Goal: Task Accomplishment & Management: Complete application form

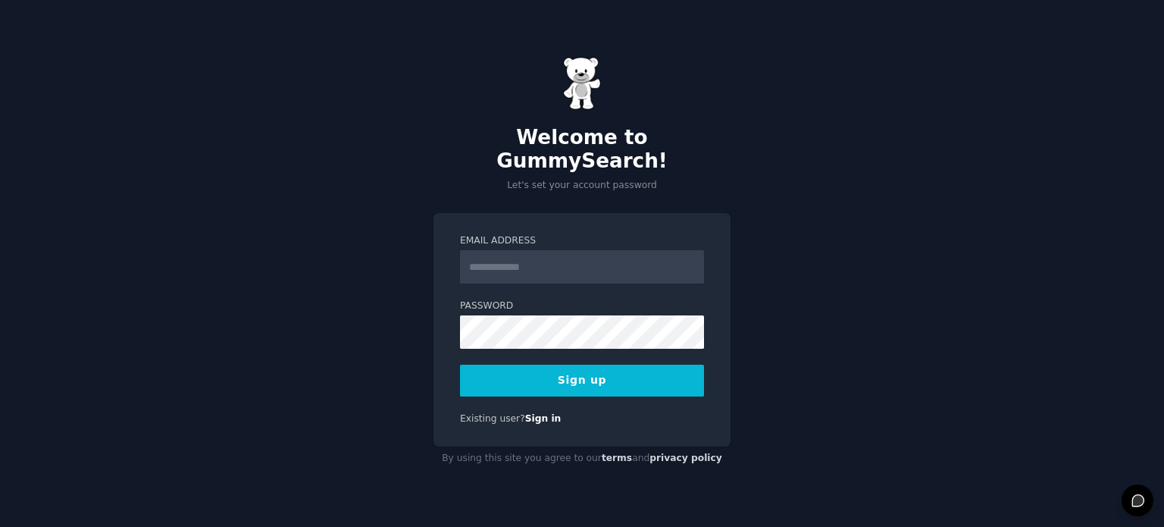
click at [546, 252] on input "Email Address" at bounding box center [582, 266] width 244 height 33
click at [546, 255] on input "Email Address" at bounding box center [582, 266] width 244 height 33
type input "**********"
click at [553, 258] on input "Email Address" at bounding box center [582, 266] width 244 height 33
type input "**********"
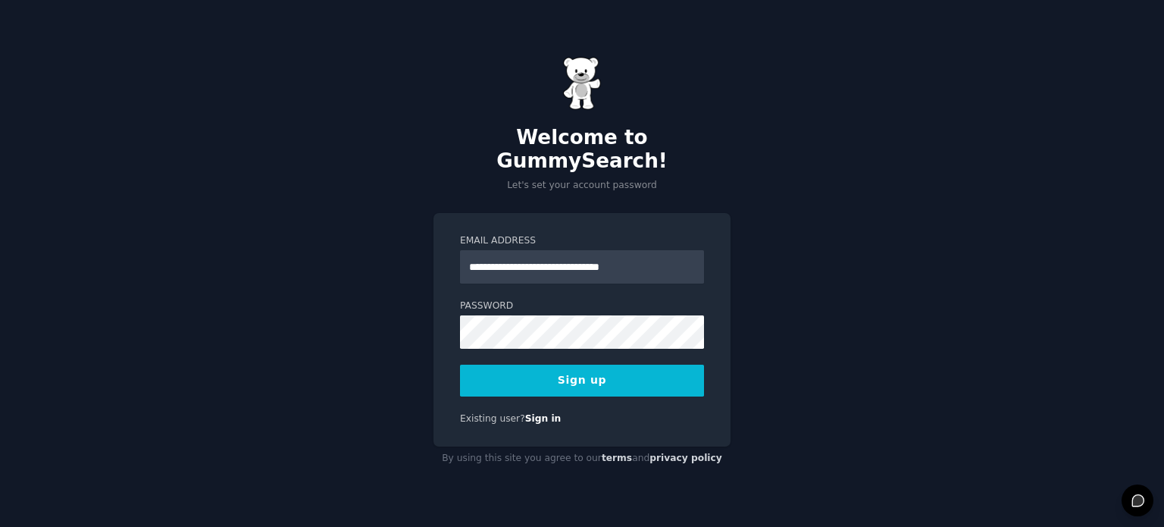
click at [623, 374] on button "Sign up" at bounding box center [582, 381] width 244 height 32
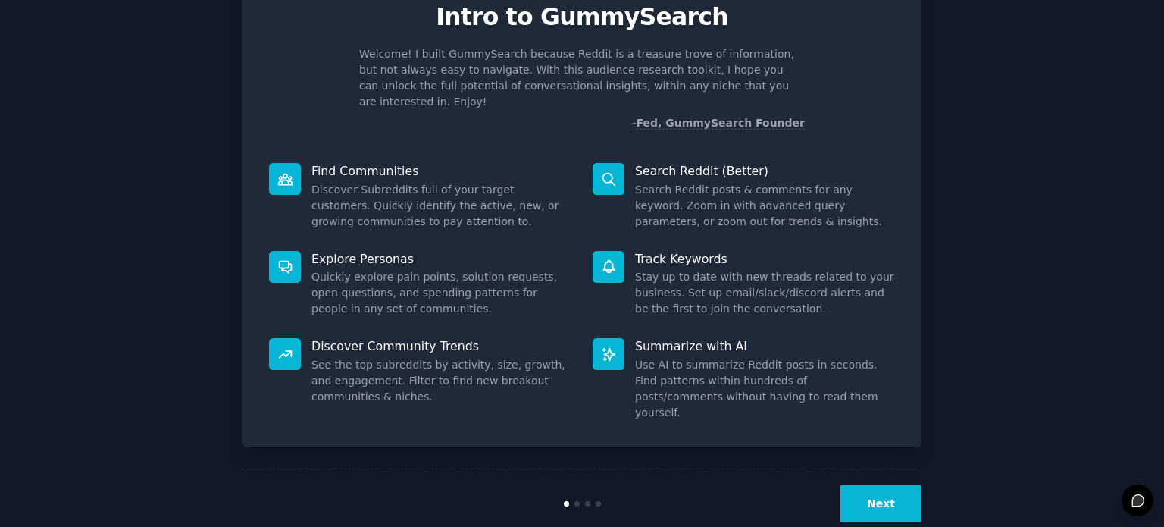
click at [882, 485] on button "Next" at bounding box center [881, 503] width 81 height 37
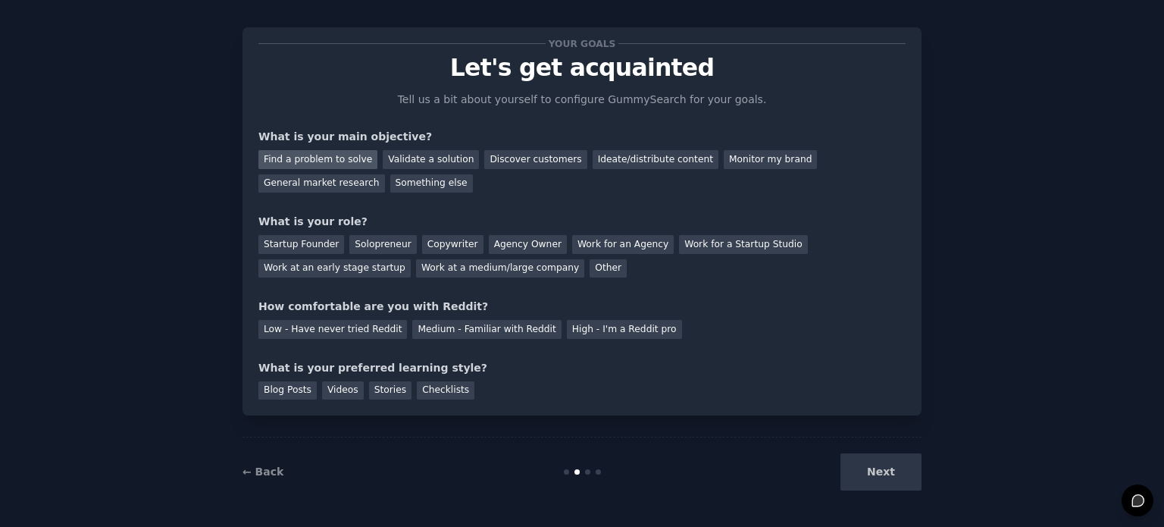
click at [333, 157] on div "Find a problem to solve" at bounding box center [317, 159] width 119 height 19
click at [315, 238] on div "Startup Founder" at bounding box center [301, 244] width 86 height 19
click at [359, 238] on div "Solopreneur" at bounding box center [382, 244] width 67 height 19
click at [328, 240] on div "Startup Founder" at bounding box center [301, 244] width 86 height 19
click at [346, 332] on div "Low - Have never tried Reddit" at bounding box center [332, 329] width 149 height 19
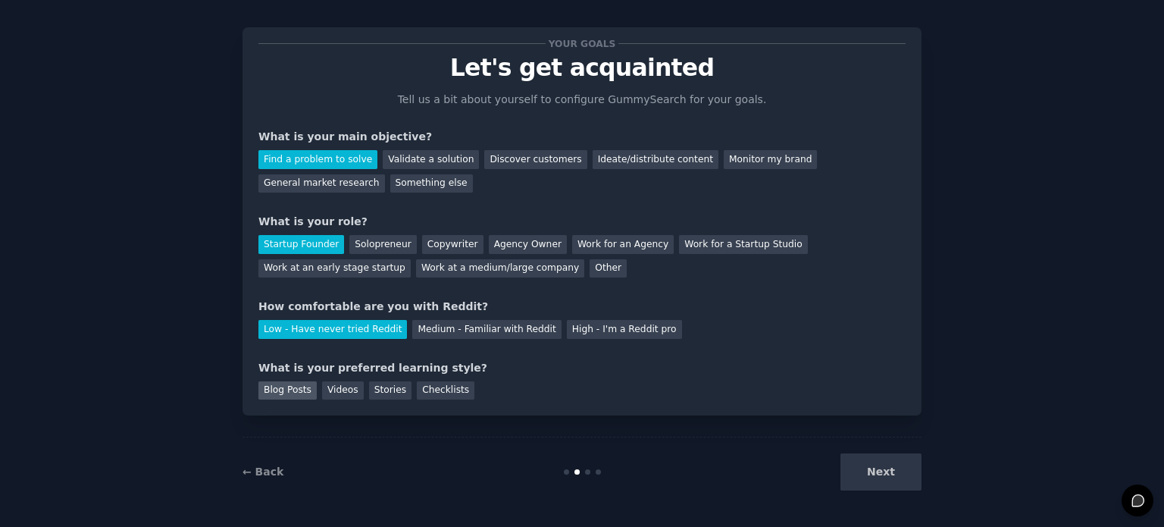
click at [290, 389] on div "Blog Posts" at bounding box center [287, 390] width 58 height 19
click at [888, 466] on button "Next" at bounding box center [881, 471] width 81 height 37
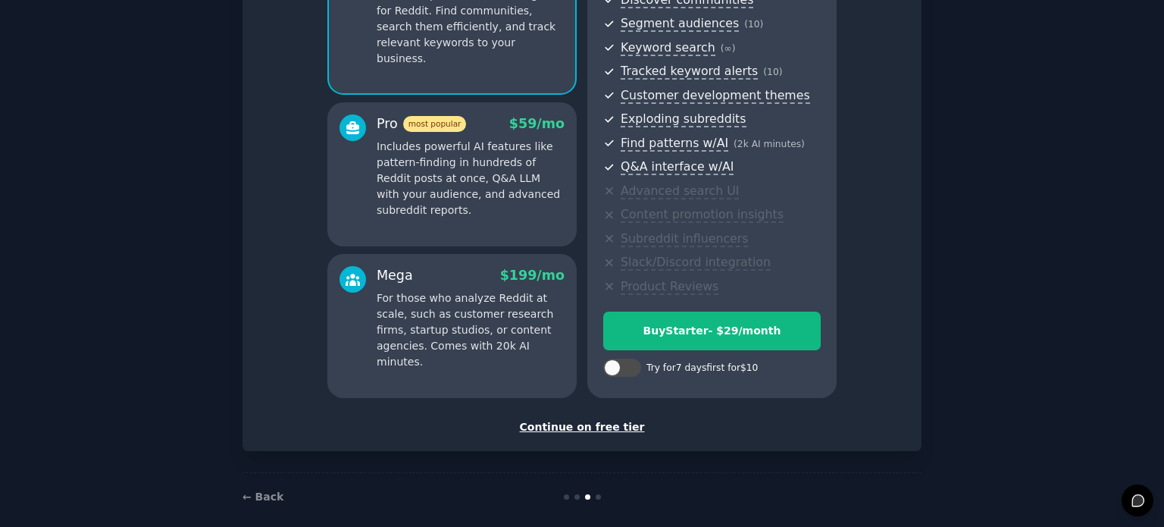
scroll to position [199, 0]
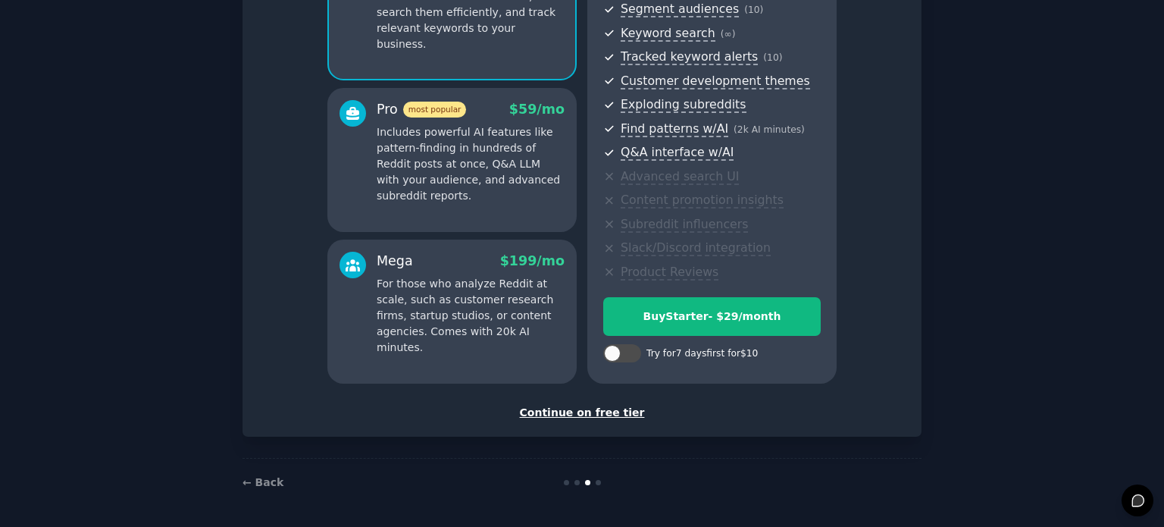
click at [597, 412] on div "Continue on free tier" at bounding box center [581, 413] width 647 height 16
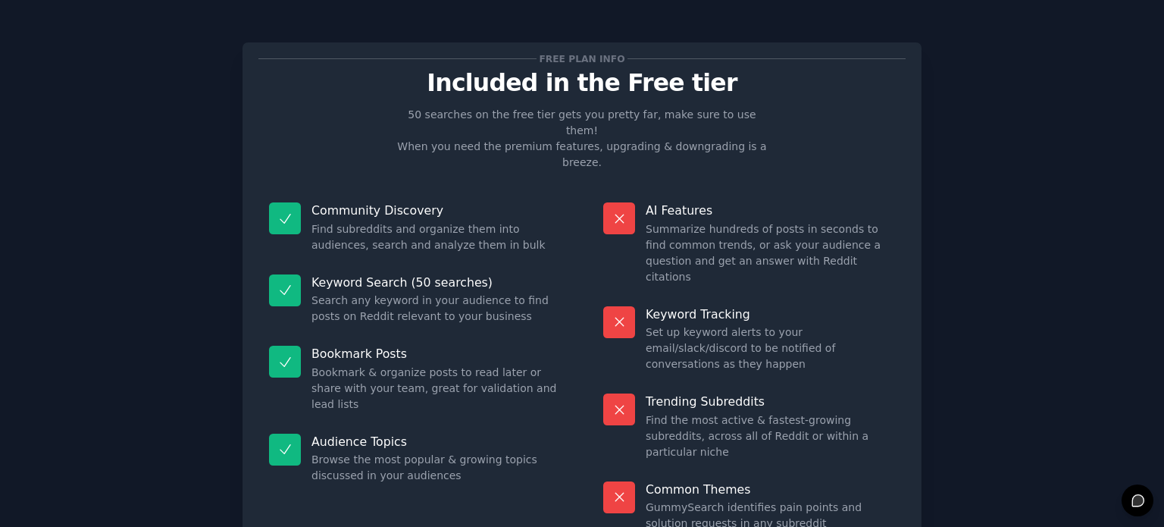
click at [697, 383] on div "Trending Subreddits Find the most active & fastest-growing subreddits, across a…" at bounding box center [749, 427] width 313 height 88
click at [693, 412] on dd "Find the most active & fastest-growing subreddits, across all of Reddit or with…" at bounding box center [770, 436] width 249 height 48
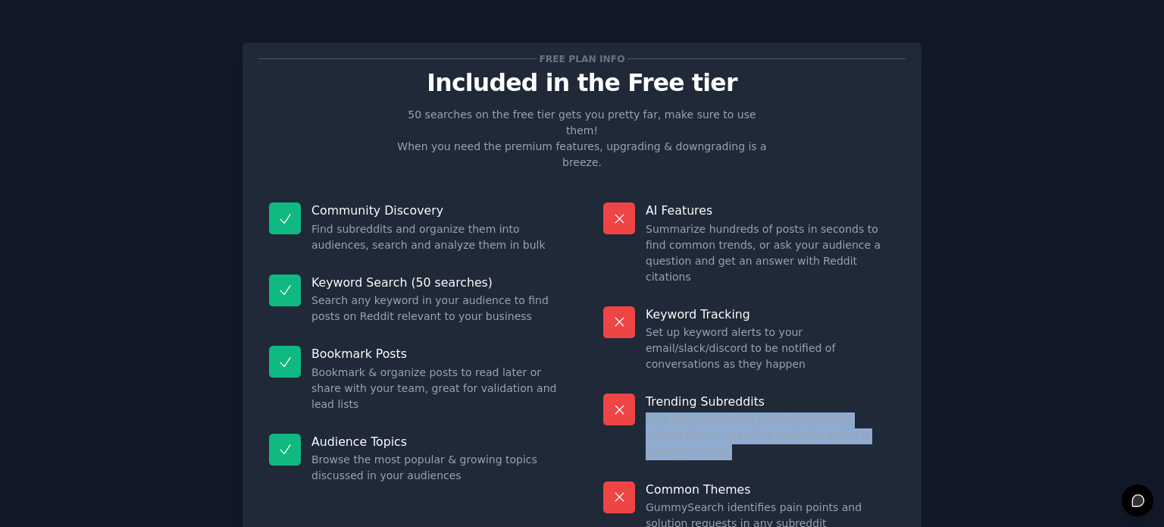
click at [693, 412] on dd "Find the most active & fastest-growing subreddits, across all of Reddit or with…" at bounding box center [770, 436] width 249 height 48
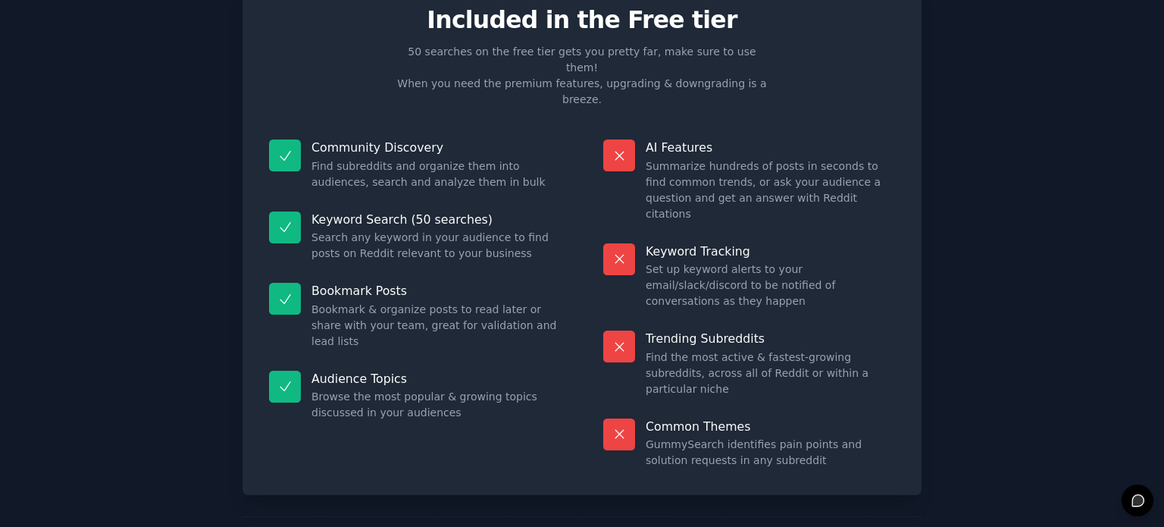
click at [687, 437] on dd "GummySearch identifies pain points and solution requests in any subreddit" at bounding box center [770, 453] width 249 height 32
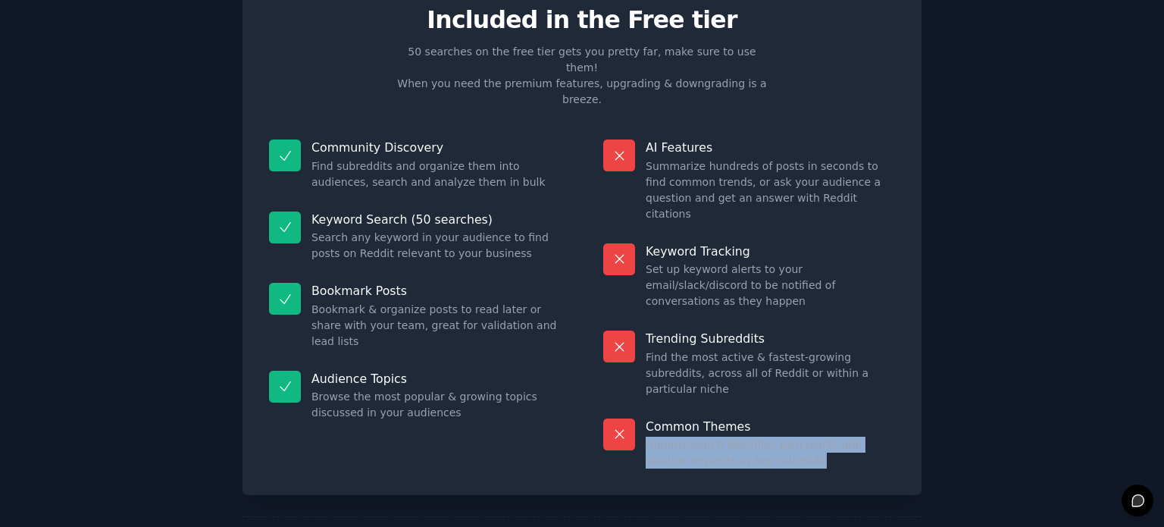
click at [687, 437] on dd "GummySearch identifies pain points and solution requests in any subreddit" at bounding box center [770, 453] width 249 height 32
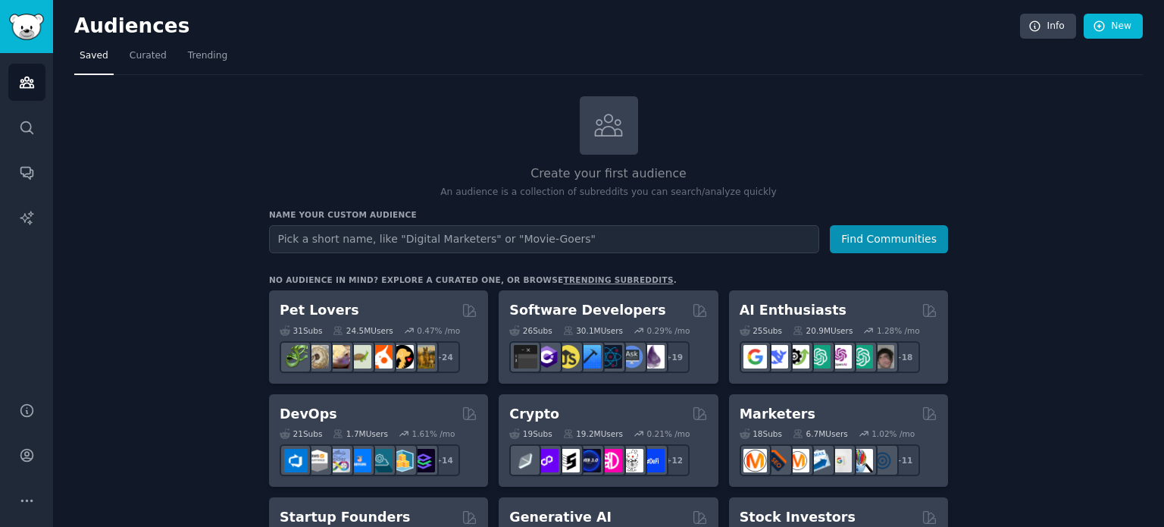
click at [225, 58] on nav "Saved Curated Trending" at bounding box center [608, 59] width 1069 height 31
click at [203, 58] on span "Trending" at bounding box center [207, 56] width 39 height 14
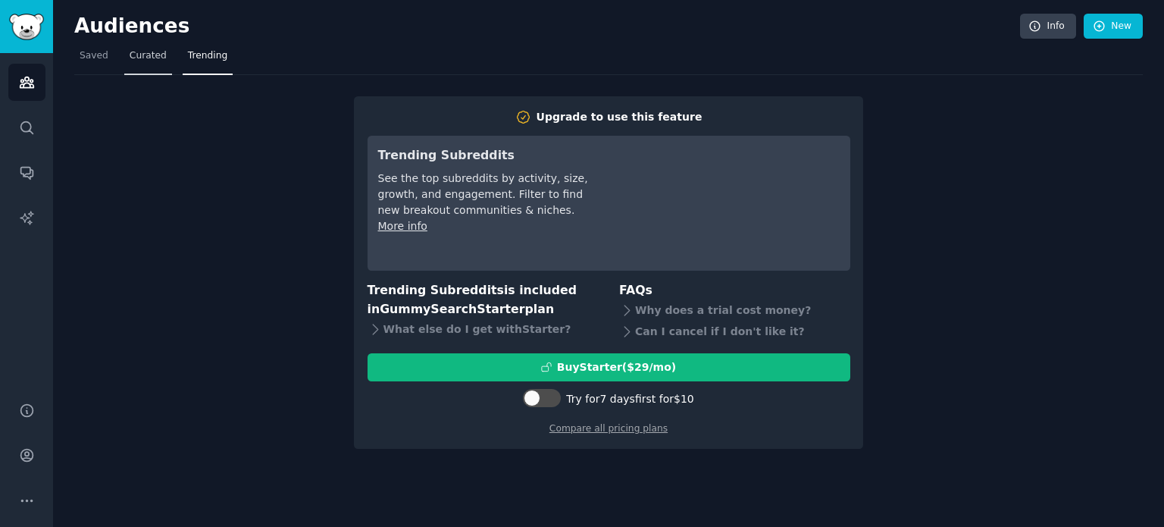
click at [142, 54] on span "Curated" at bounding box center [148, 56] width 37 height 14
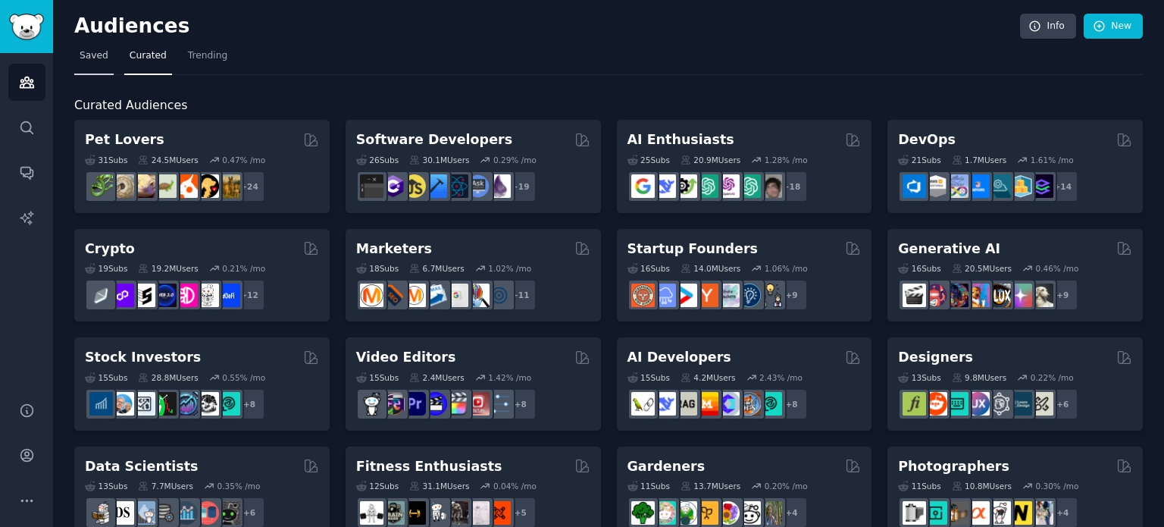
click at [102, 55] on span "Saved" at bounding box center [94, 56] width 29 height 14
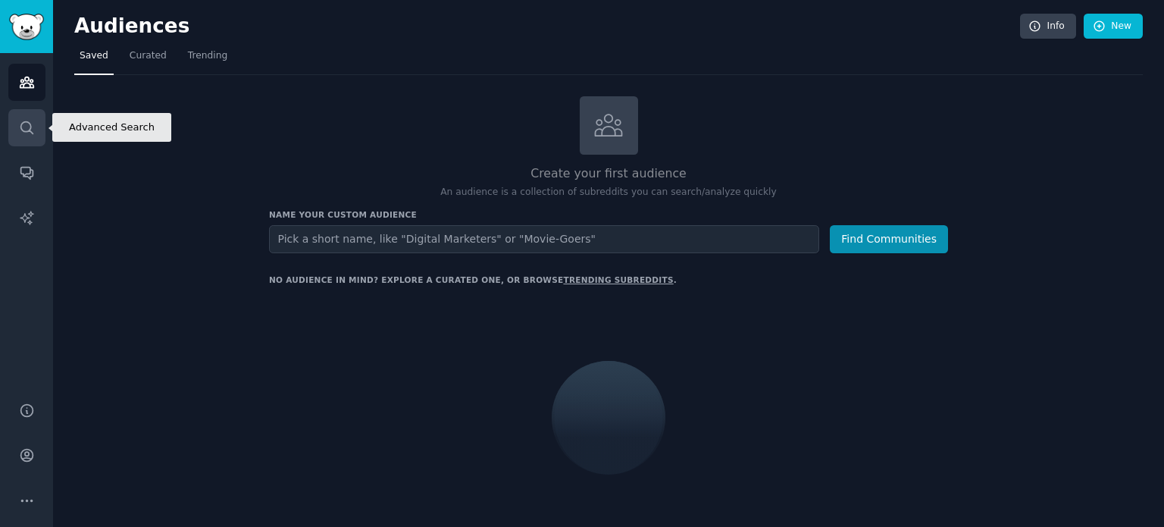
click at [36, 127] on link "Search" at bounding box center [26, 127] width 37 height 37
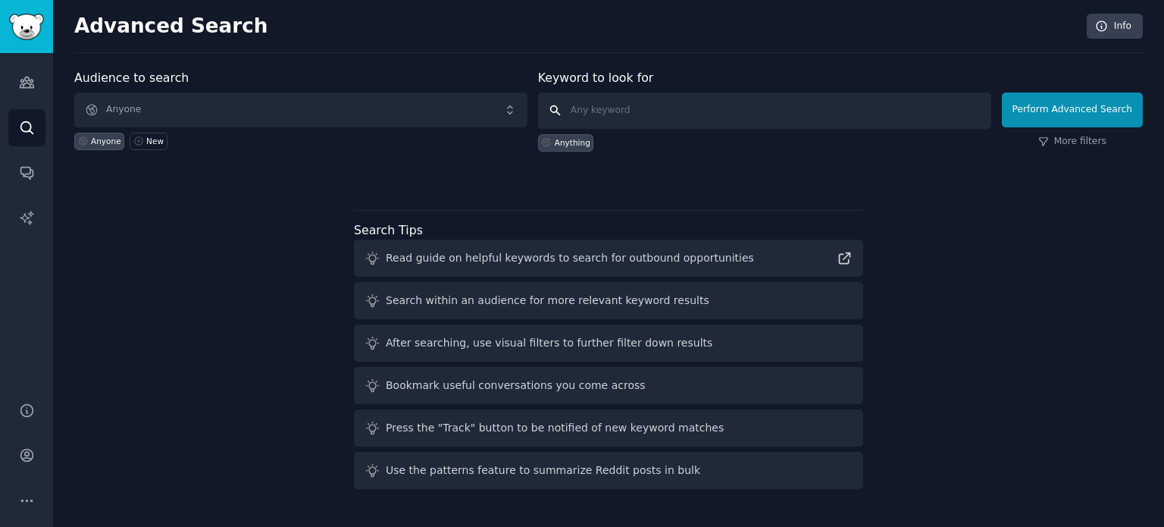
click at [716, 111] on input "text" at bounding box center [764, 110] width 453 height 36
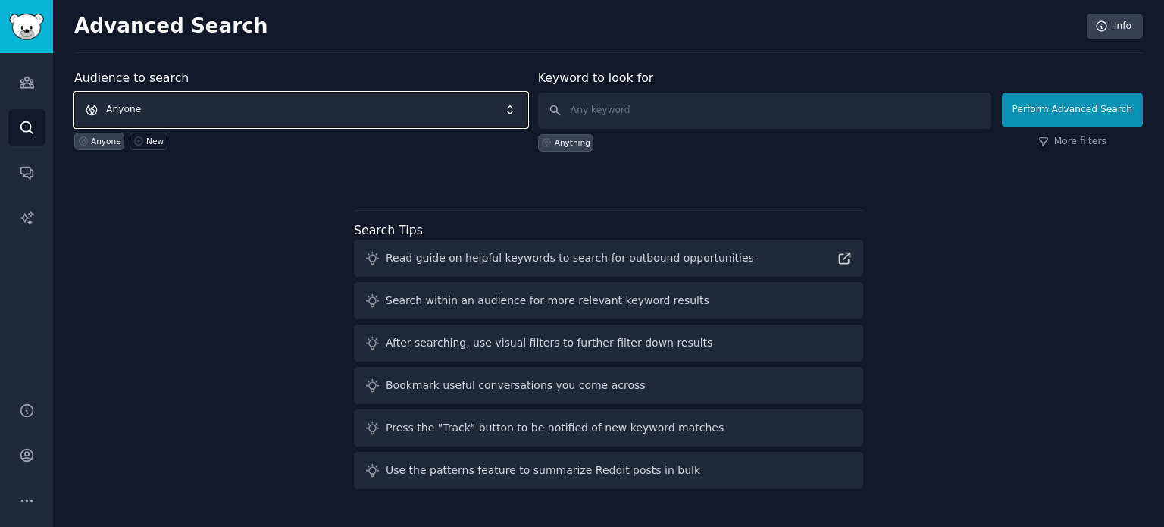
click at [391, 116] on span "Anyone" at bounding box center [300, 109] width 453 height 35
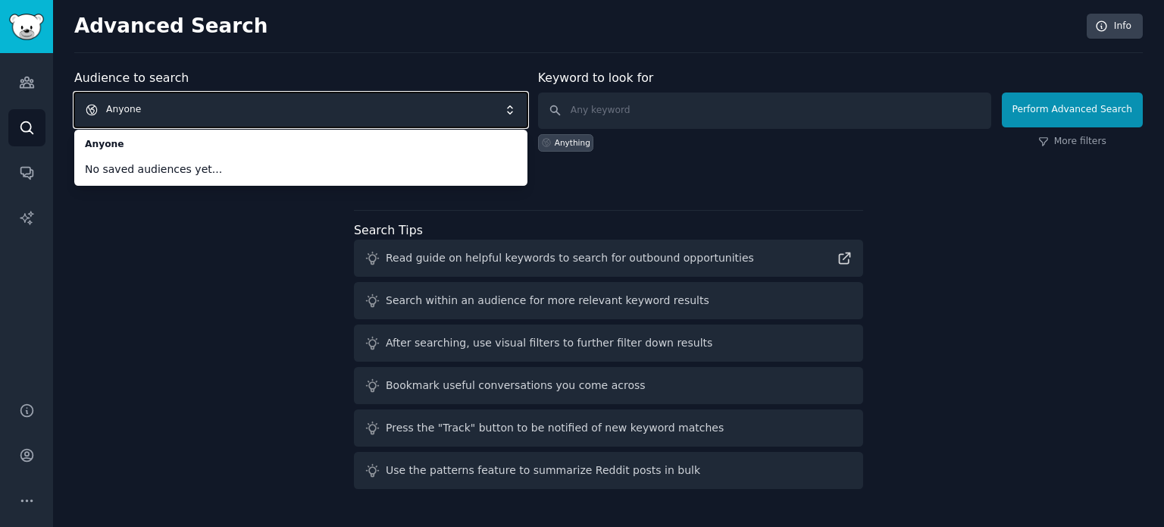
click at [277, 108] on span "Anyone" at bounding box center [300, 109] width 453 height 35
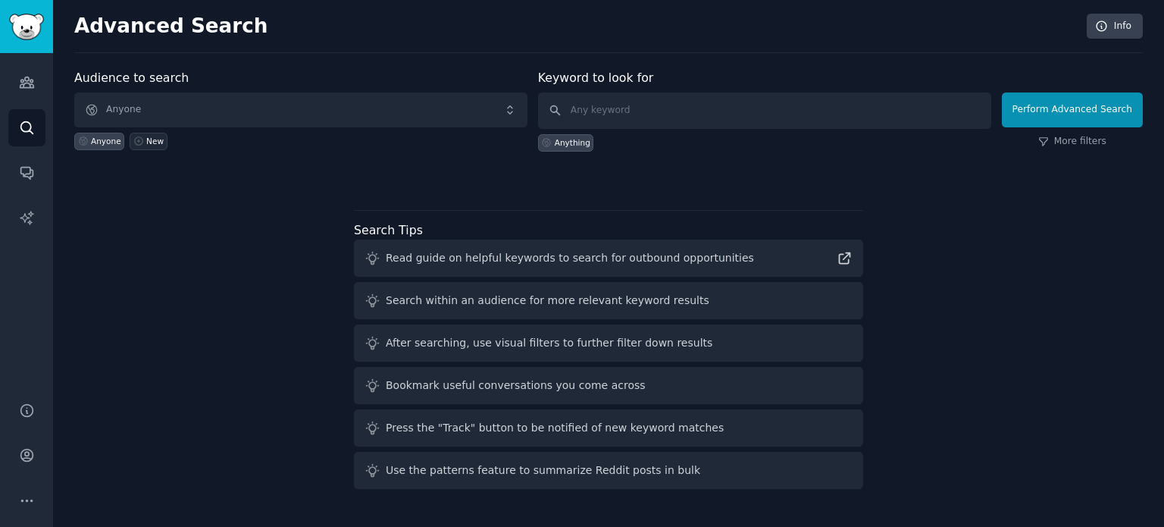
click at [140, 136] on link "New" at bounding box center [148, 141] width 37 height 17
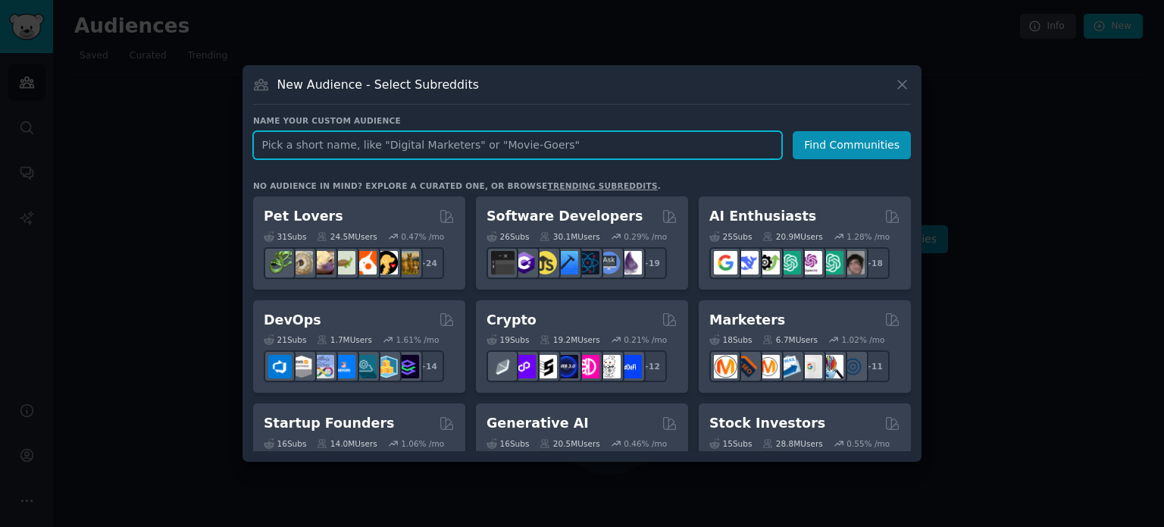
click at [306, 145] on input "text" at bounding box center [517, 145] width 529 height 28
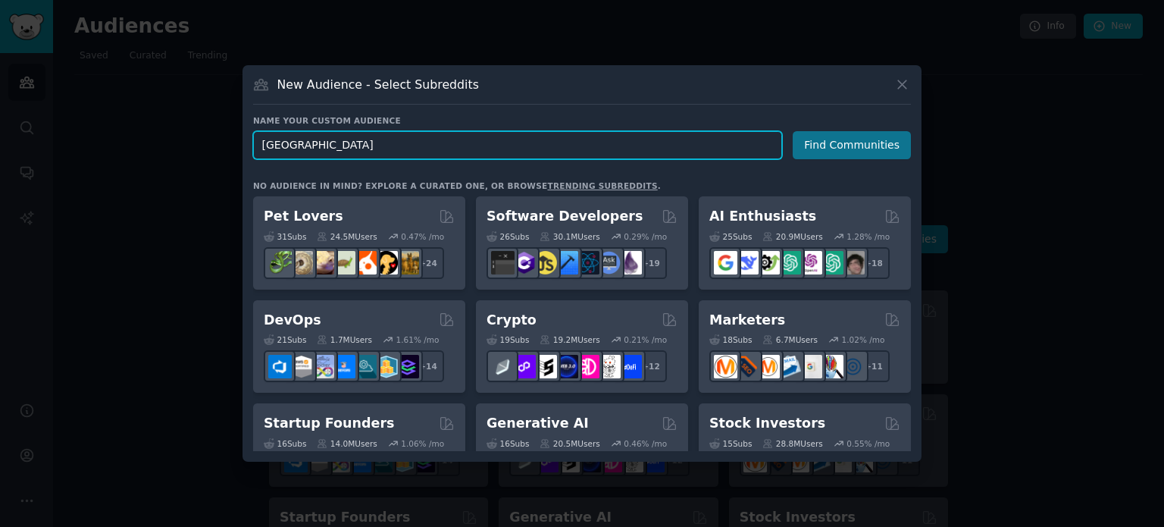
type input "australia"
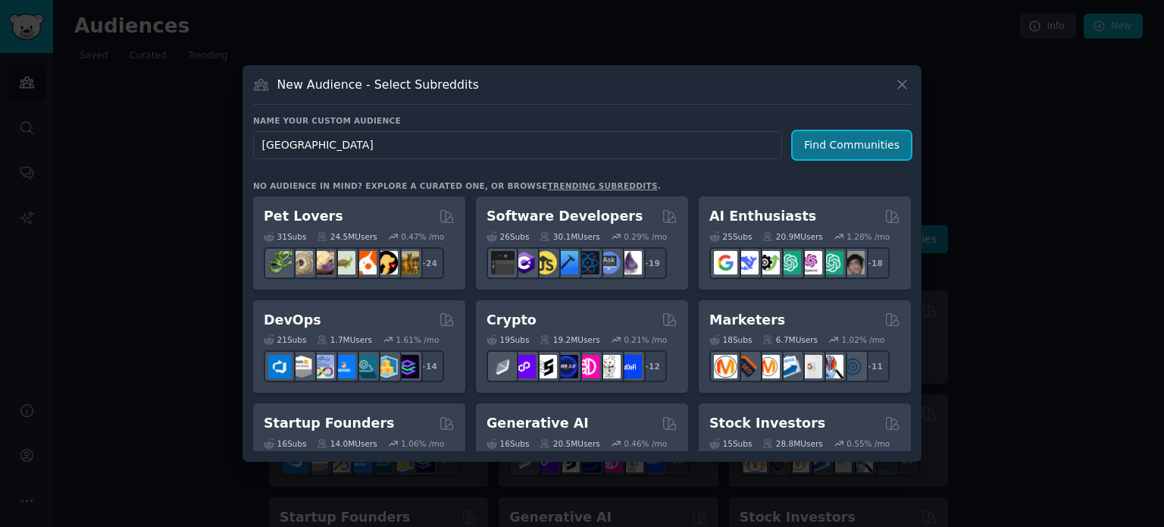
click at [838, 151] on button "Find Communities" at bounding box center [852, 145] width 118 height 28
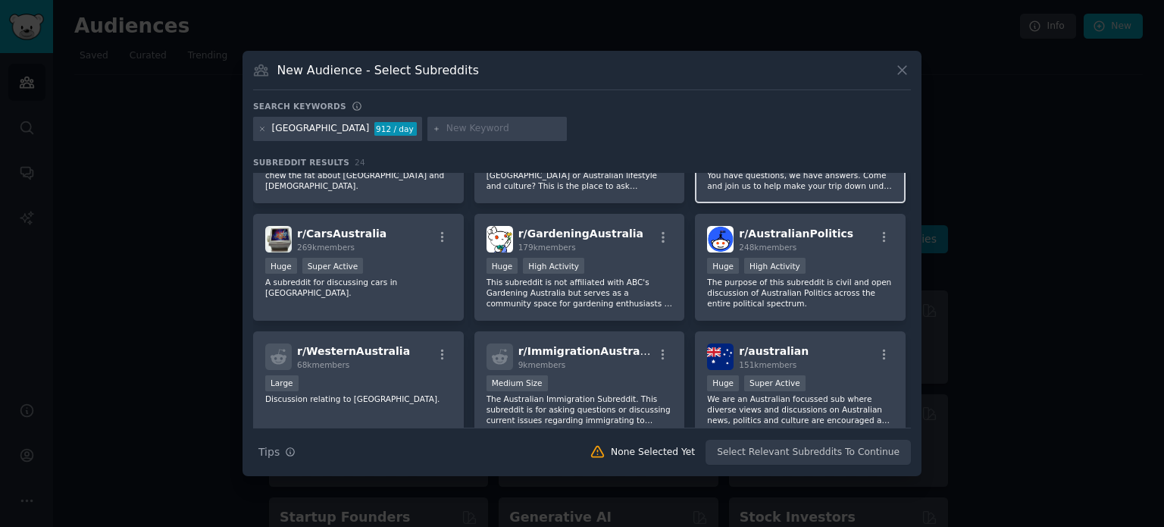
scroll to position [152, 0]
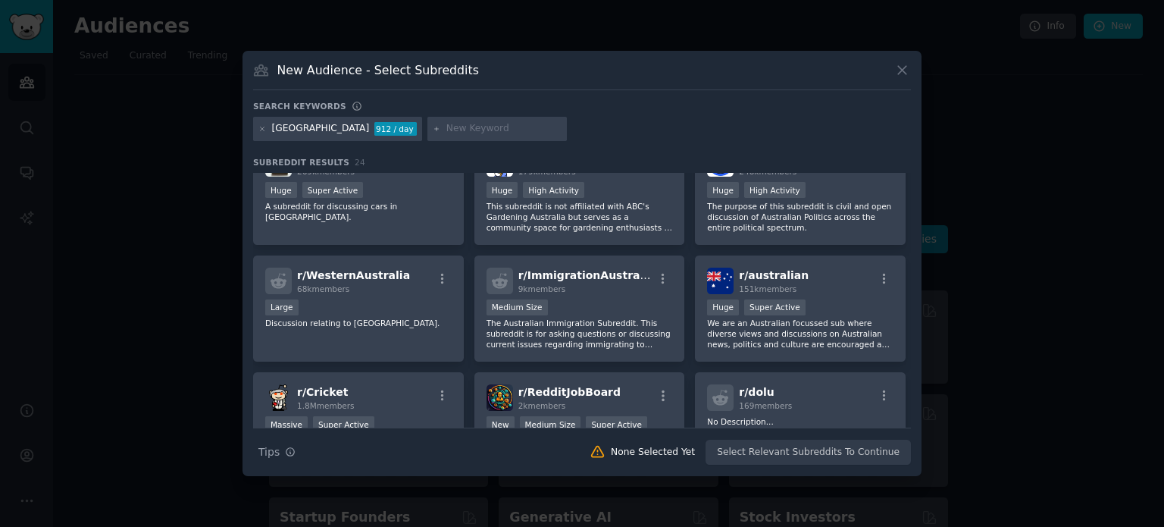
click at [1091, 224] on div at bounding box center [582, 263] width 1164 height 527
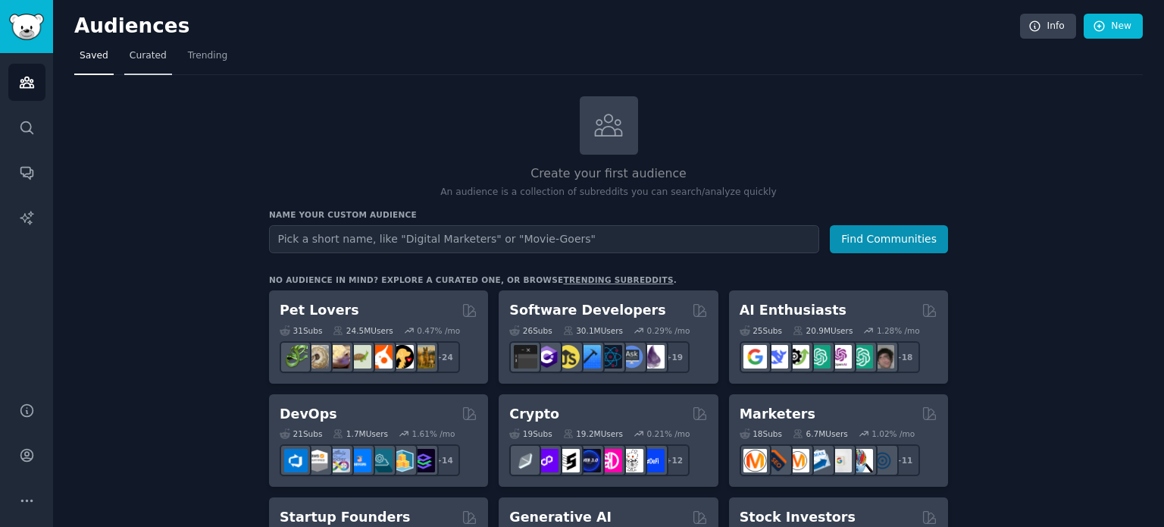
click at [147, 49] on span "Curated" at bounding box center [148, 56] width 37 height 14
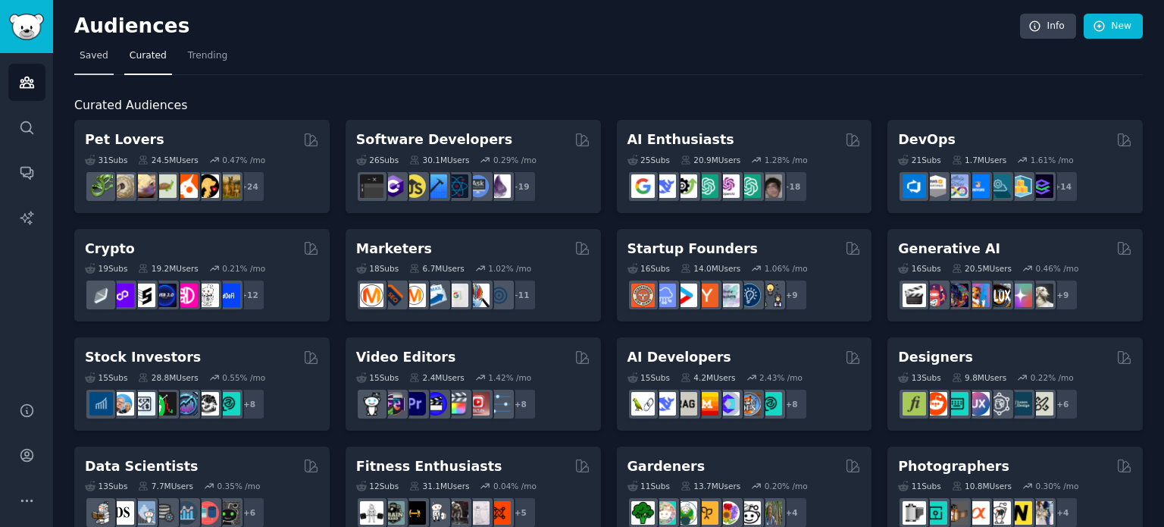
click at [103, 56] on span "Saved" at bounding box center [94, 56] width 29 height 14
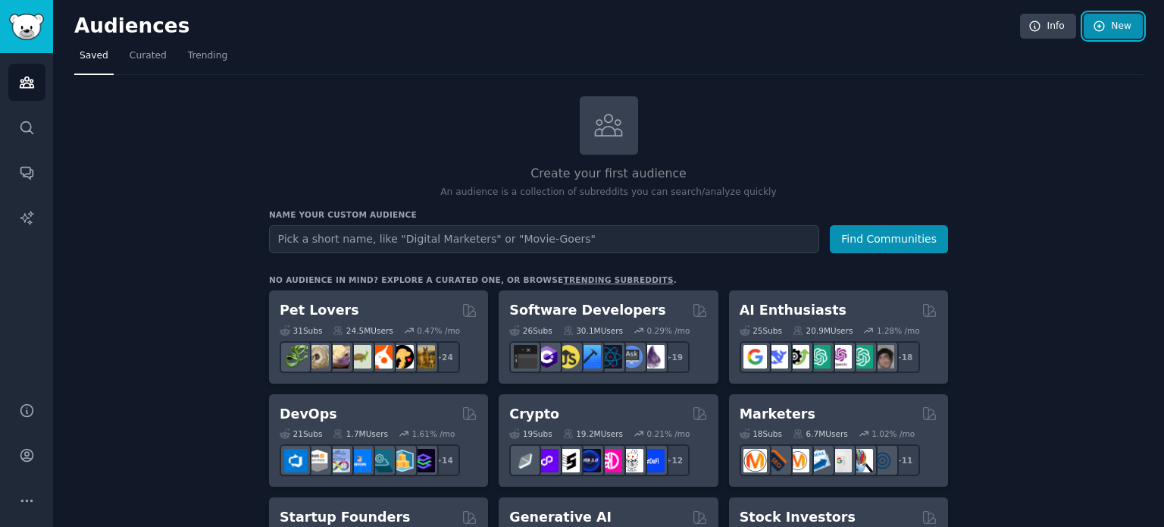
click at [1107, 28] on link "New" at bounding box center [1113, 27] width 59 height 26
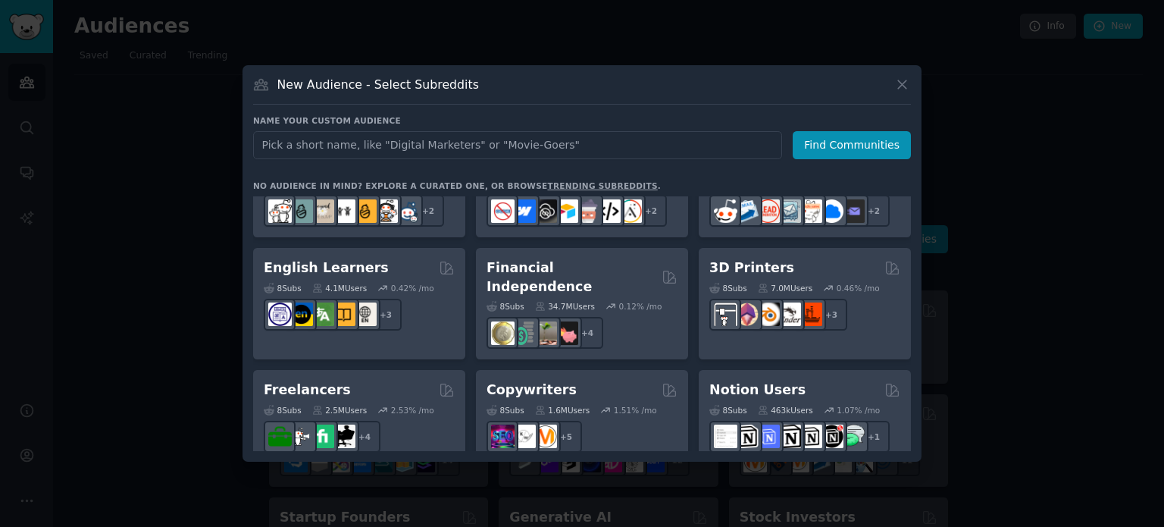
scroll to position [1182, 0]
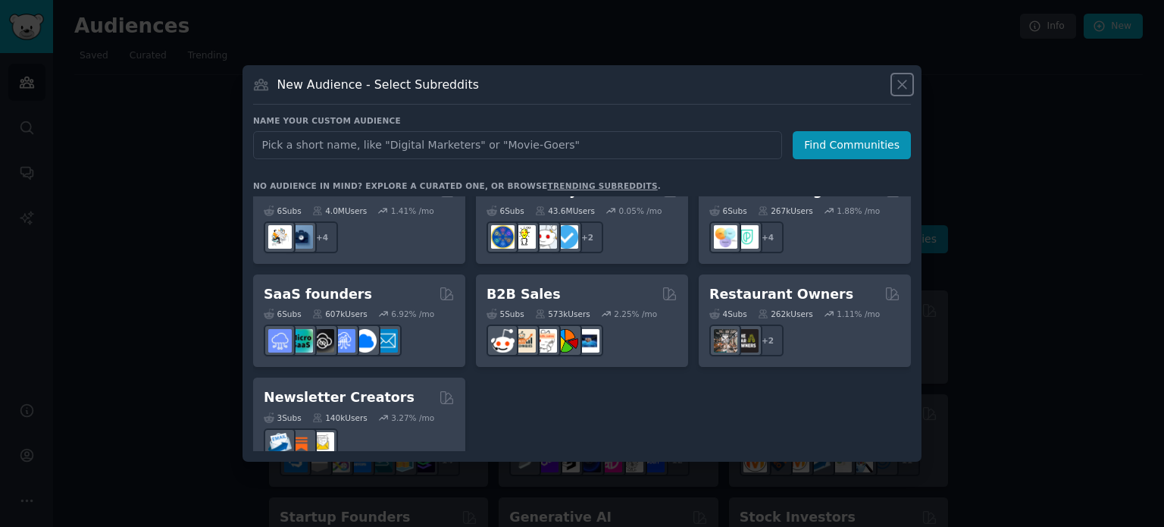
click at [902, 84] on icon at bounding box center [902, 84] width 8 height 8
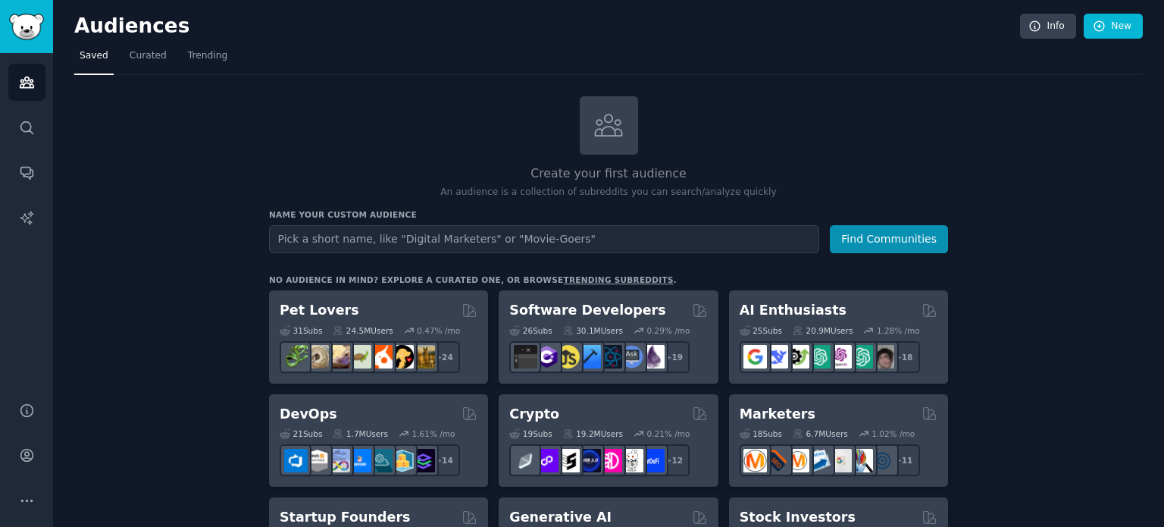
click at [20, 135] on icon "Sidebar" at bounding box center [27, 128] width 16 height 16
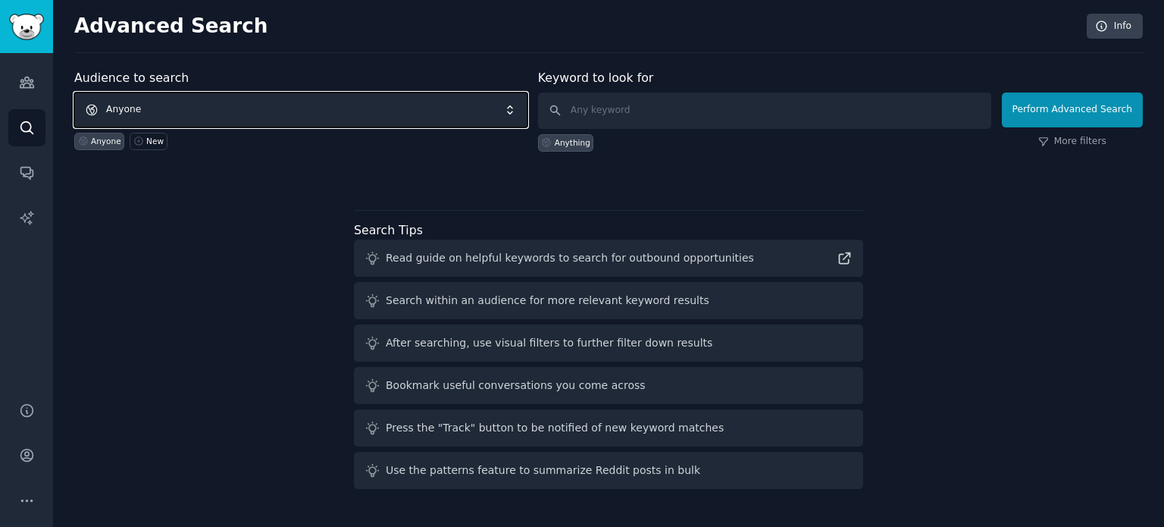
click at [215, 114] on span "Anyone" at bounding box center [300, 109] width 453 height 35
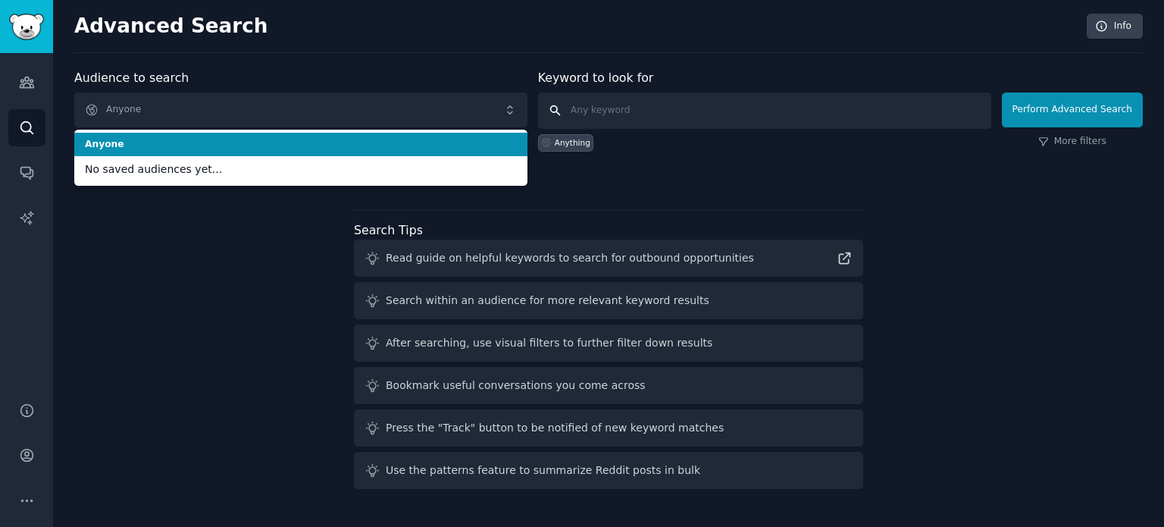
click at [788, 114] on input "text" at bounding box center [764, 110] width 453 height 36
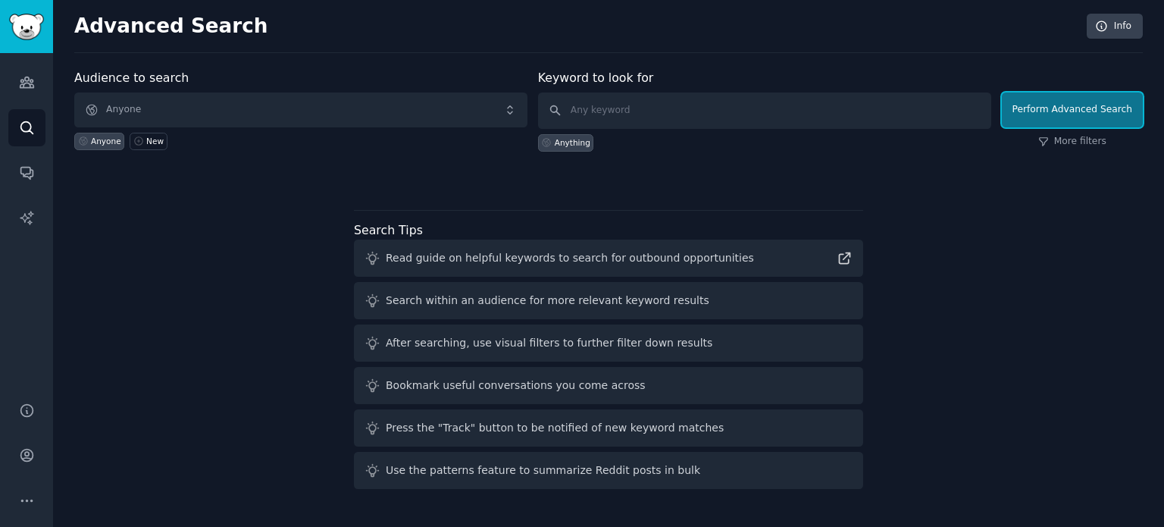
click at [1062, 105] on button "Perform Advanced Search" at bounding box center [1072, 109] width 141 height 35
click at [643, 105] on input "text" at bounding box center [764, 110] width 453 height 36
click at [1076, 139] on link "More filters" at bounding box center [1072, 142] width 68 height 14
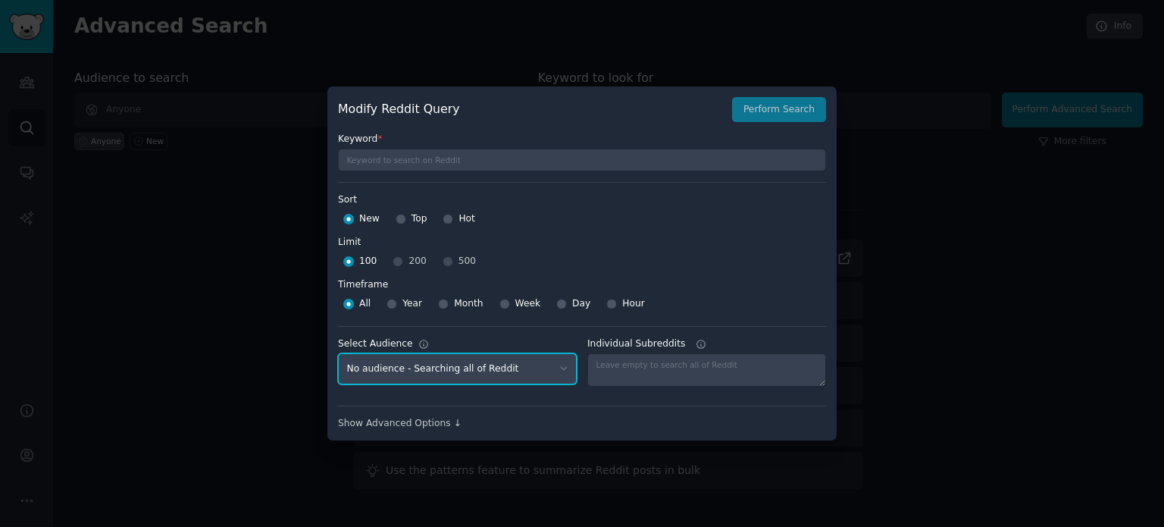
click at [509, 371] on select "No audience - Searching all of Reddit" at bounding box center [457, 368] width 239 height 31
click at [503, 371] on select "No audience - Searching all of Reddit" at bounding box center [457, 368] width 239 height 31
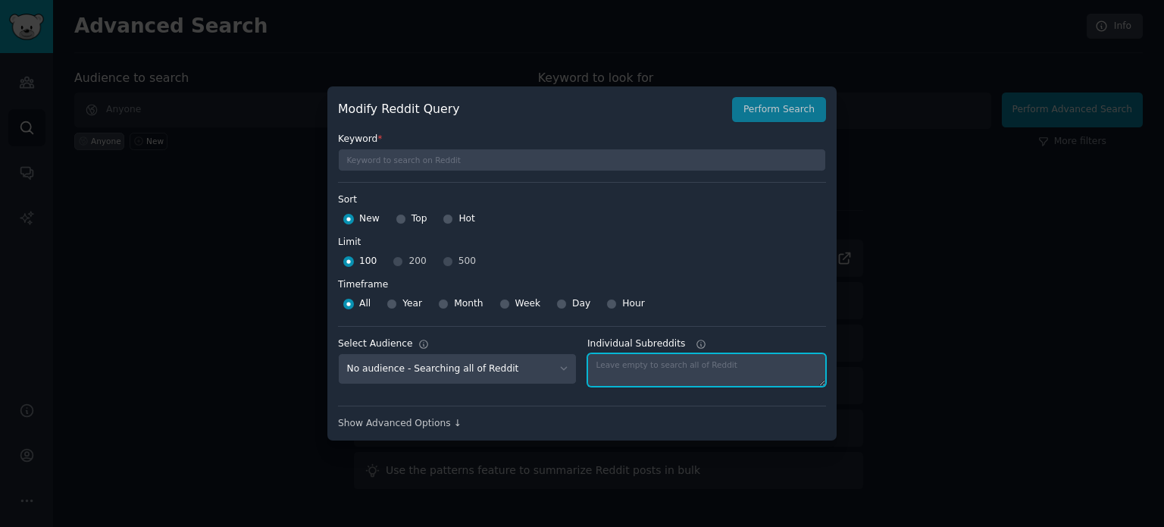
click at [634, 368] on textarea "Individual Subreddits" at bounding box center [706, 369] width 239 height 33
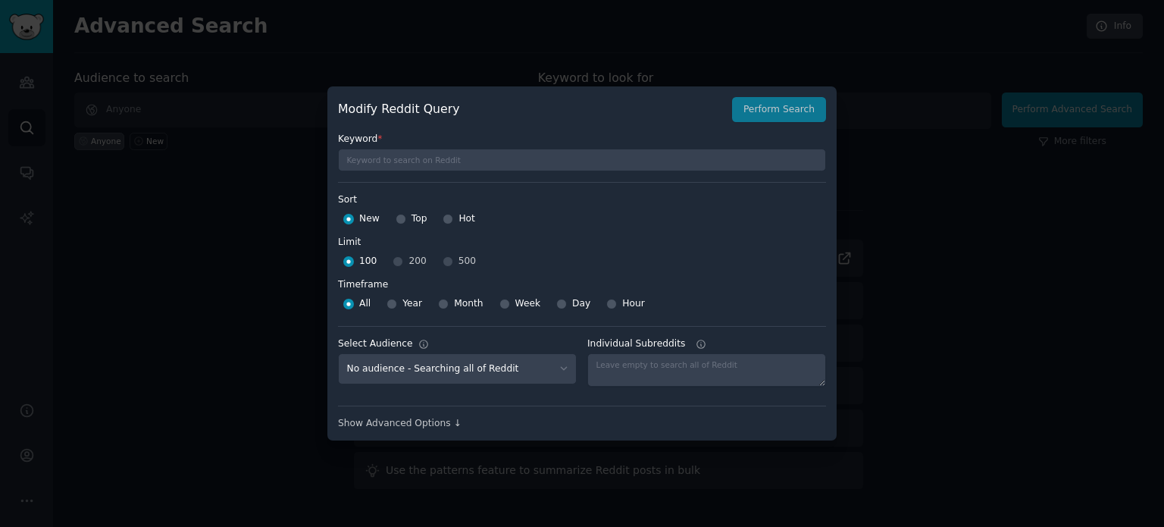
click at [447, 409] on div "Show Advanced Options ↓" at bounding box center [582, 418] width 488 height 25
click at [434, 421] on div "Show Advanced Options ↓" at bounding box center [582, 424] width 488 height 14
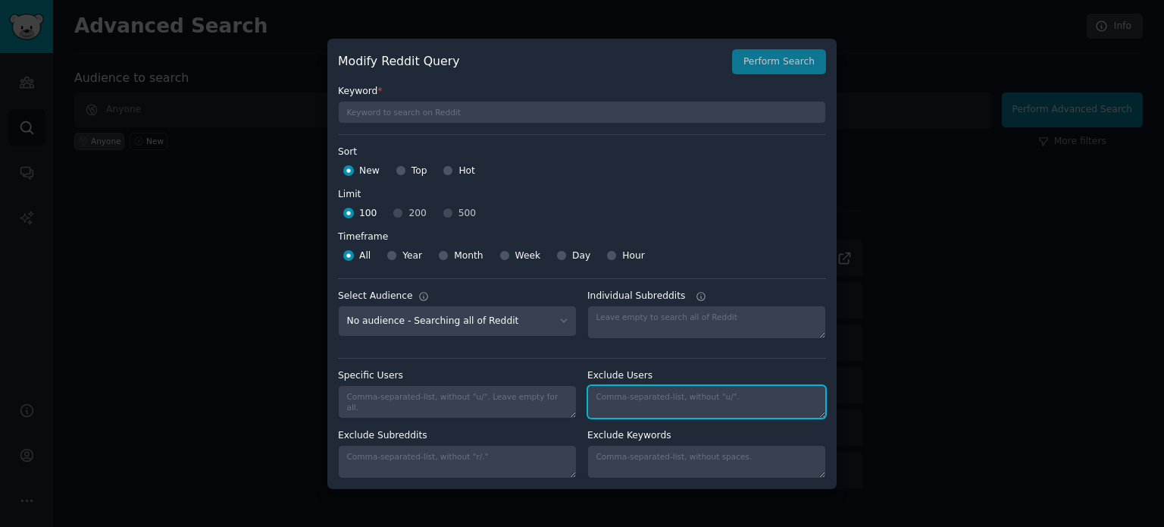
click at [628, 394] on textarea "Individual Subreddits" at bounding box center [706, 401] width 239 height 33
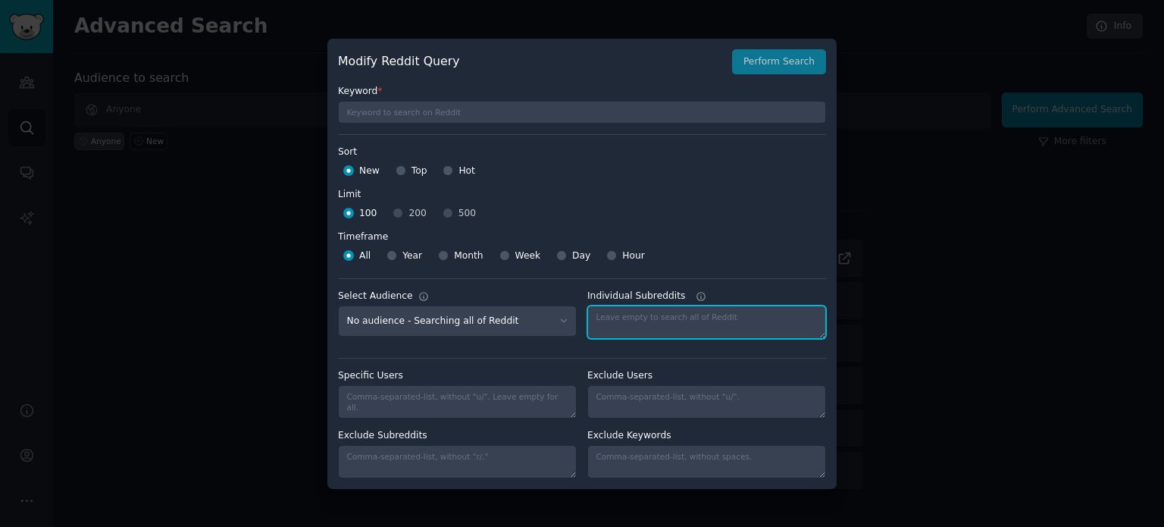
click at [675, 320] on textarea "Individual Subreddits" at bounding box center [706, 321] width 239 height 33
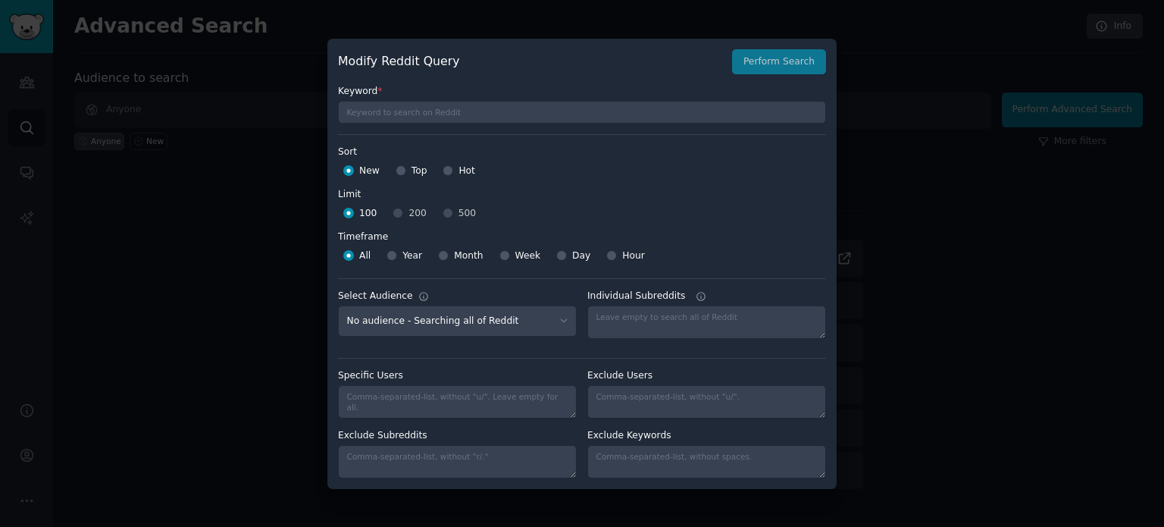
click at [1010, 262] on div at bounding box center [582, 263] width 1164 height 527
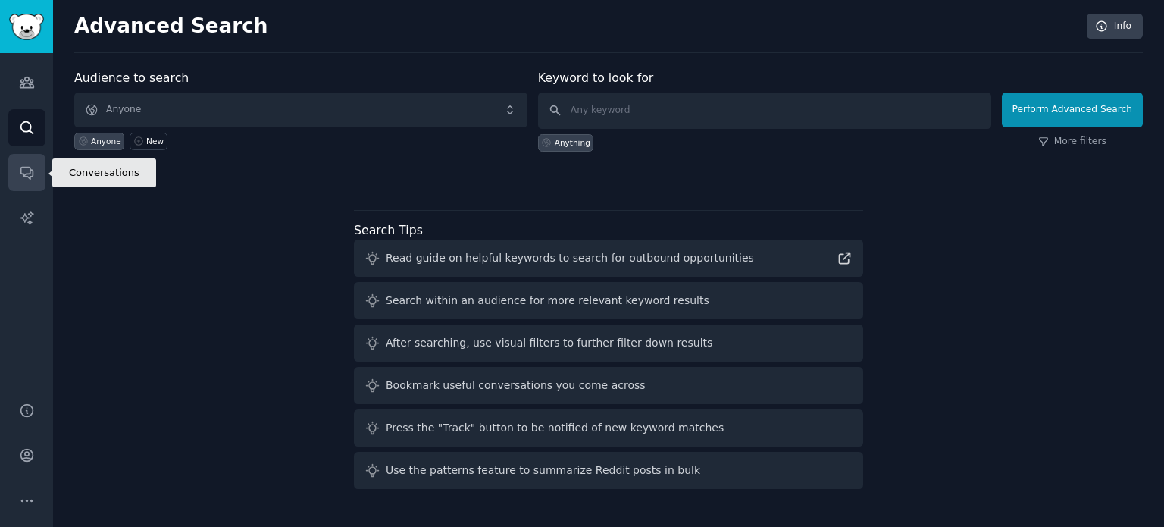
click at [15, 173] on link "Conversations" at bounding box center [26, 172] width 37 height 37
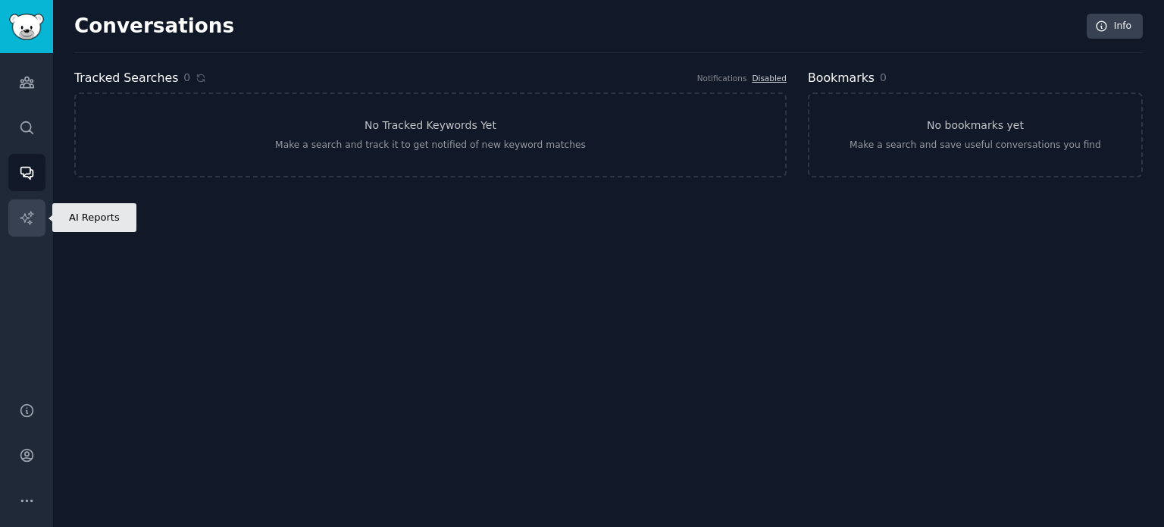
click at [21, 214] on icon "Sidebar" at bounding box center [27, 218] width 16 height 16
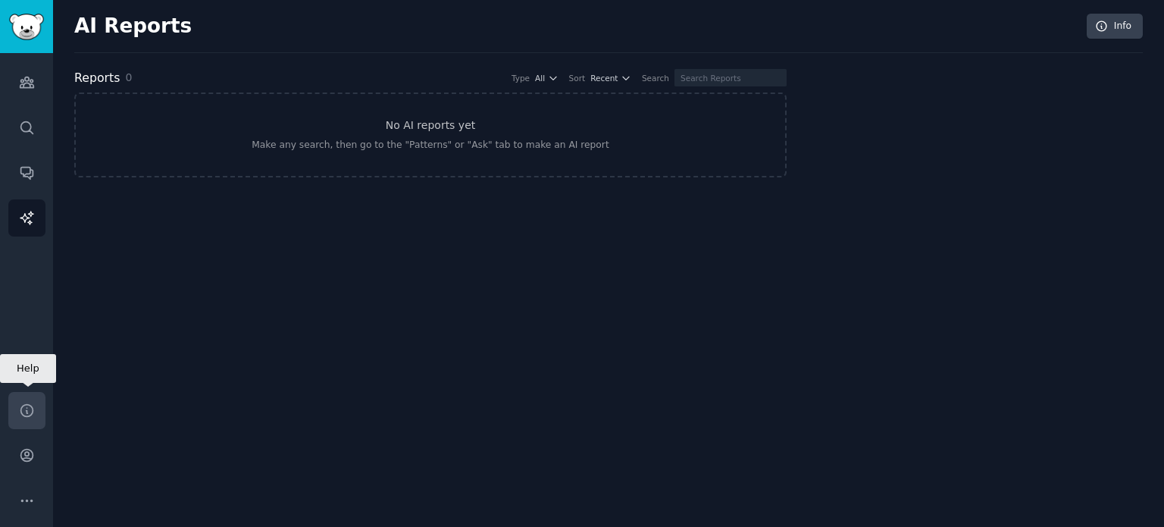
click at [22, 401] on link "Help" at bounding box center [26, 410] width 37 height 37
